Goal: Task Accomplishment & Management: Manage account settings

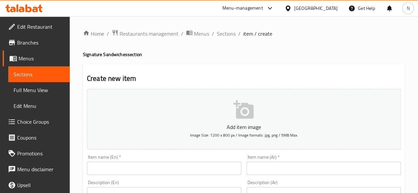
click at [38, 29] on span "Edit Restaurant" at bounding box center [40, 27] width 47 height 8
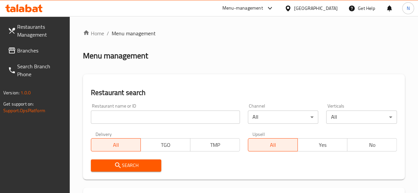
click at [137, 121] on input "search" at bounding box center [165, 117] width 149 height 13
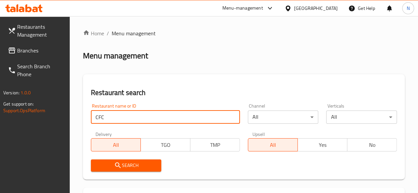
type input "cfc"
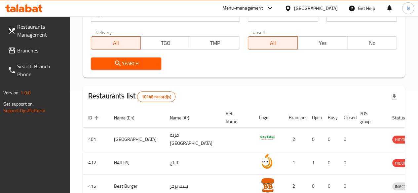
scroll to position [103, 0]
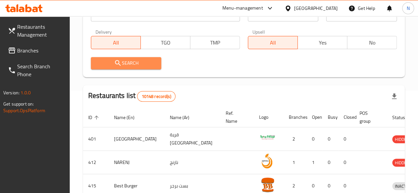
click at [138, 68] on button "Search" at bounding box center [126, 63] width 71 height 12
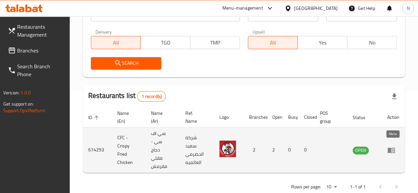
click at [395, 149] on icon "enhanced table" at bounding box center [392, 150] width 8 height 8
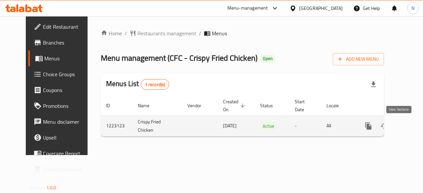
click at [412, 127] on icon "enhanced table" at bounding box center [416, 126] width 8 height 8
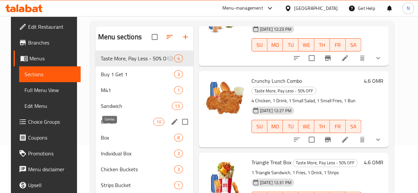
scroll to position [48, 0]
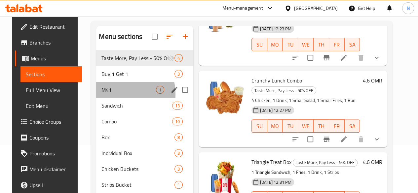
click at [106, 98] on div "M41 1" at bounding box center [144, 90] width 97 height 16
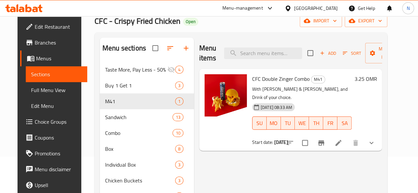
scroll to position [37, 0]
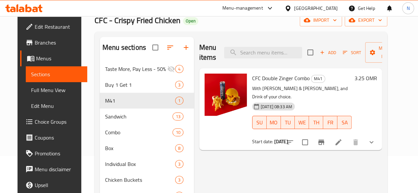
click at [377, 79] on h6 "3.25 OMR" at bounding box center [365, 78] width 22 height 9
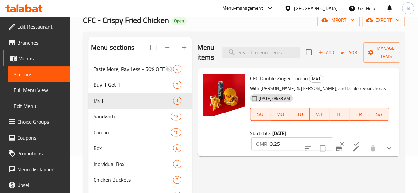
click at [378, 79] on h6 "CFC Double Zinger Combo M41" at bounding box center [319, 78] width 139 height 9
click at [270, 148] on input "3.25" at bounding box center [301, 144] width 63 height 13
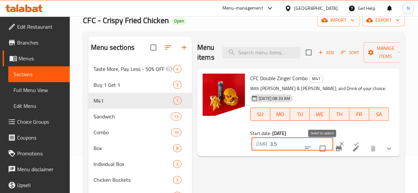
type input "3.5"
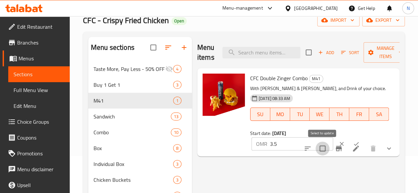
click at [321, 154] on input "checkbox" at bounding box center [323, 149] width 14 height 14
checkbox input "true"
click at [321, 145] on input "checkbox" at bounding box center [323, 149] width 14 height 14
checkbox input "false"
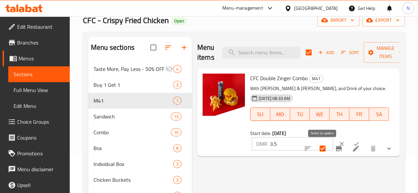
checkbox input "false"
click at [324, 144] on input "checkbox" at bounding box center [323, 149] width 14 height 14
checkbox input "true"
click at [321, 149] on input "checkbox" at bounding box center [323, 149] width 14 height 14
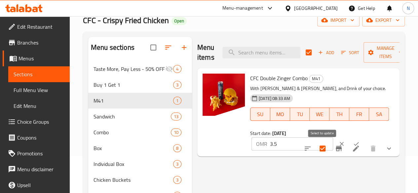
checkbox input "false"
click at [353, 142] on icon "ok" at bounding box center [356, 144] width 7 height 7
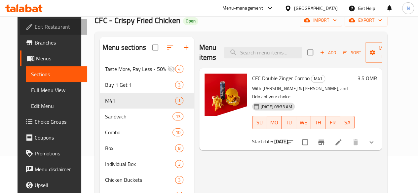
click at [43, 26] on span "Edit Restaurant" at bounding box center [58, 27] width 47 height 8
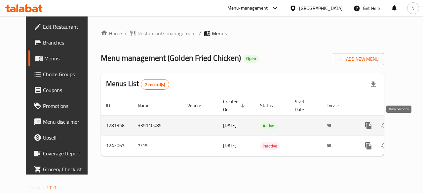
click at [408, 127] on link "enhanced table" at bounding box center [416, 126] width 16 height 16
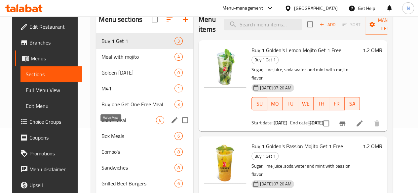
scroll to position [65, 0]
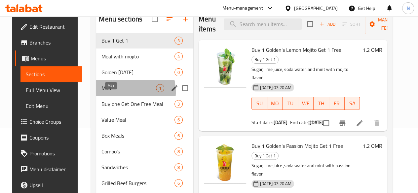
click at [119, 92] on span "M41" at bounding box center [129, 88] width 55 height 8
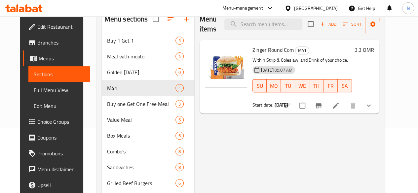
click at [374, 50] on h6 "3.3 OMR" at bounding box center [365, 49] width 20 height 9
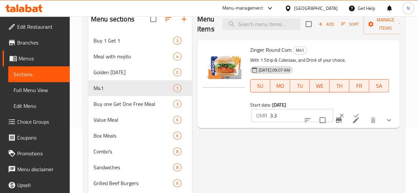
click at [270, 118] on input "3.3" at bounding box center [301, 115] width 63 height 13
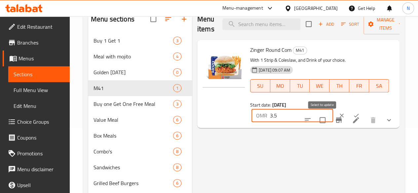
type input "3.5"
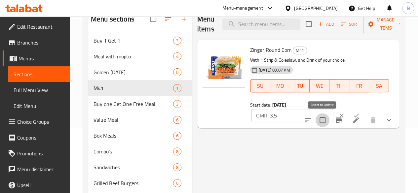
click at [319, 114] on input "checkbox" at bounding box center [323, 120] width 14 height 14
checkbox input "true"
click at [323, 114] on input "checkbox" at bounding box center [323, 120] width 14 height 14
checkbox input "false"
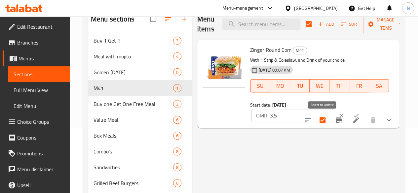
checkbox input "false"
click at [349, 112] on button "ok" at bounding box center [356, 115] width 15 height 15
